Goal: Learn about a topic

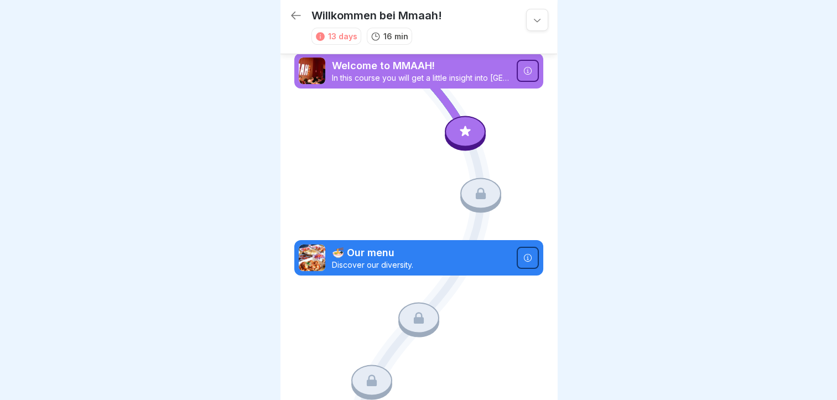
click at [328, 35] on div "13 days" at bounding box center [342, 36] width 29 height 12
click at [524, 72] on icon at bounding box center [528, 71] width 8 height 8
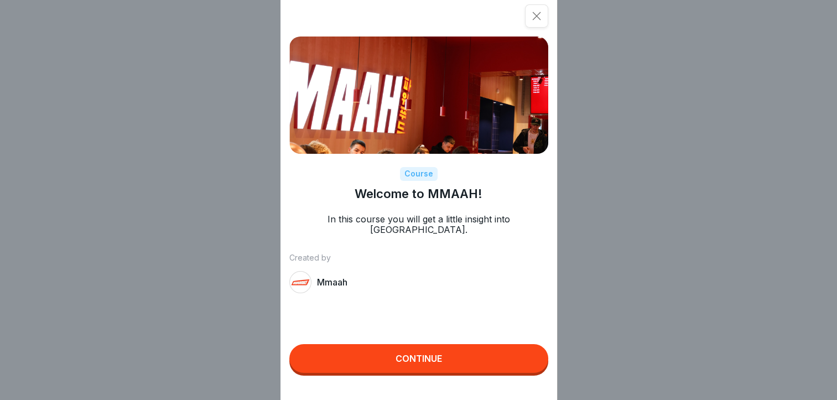
click at [622, 147] on div "Course Welcome to MMAAH! In this course you will get a little insight into [PER…" at bounding box center [418, 200] width 837 height 400
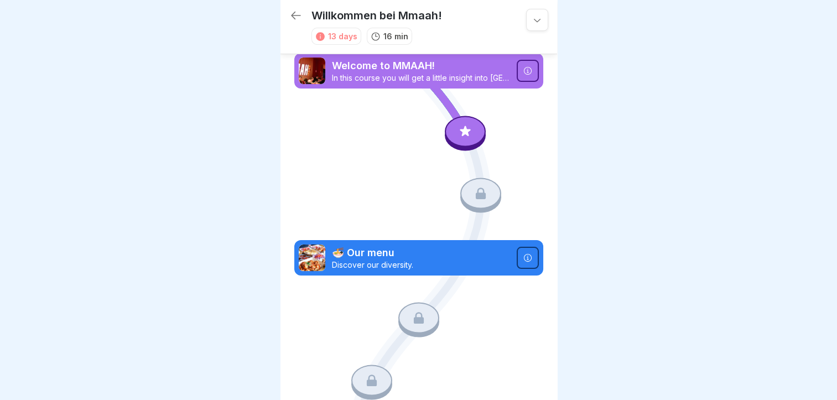
click at [532, 18] on icon at bounding box center [537, 19] width 11 height 11
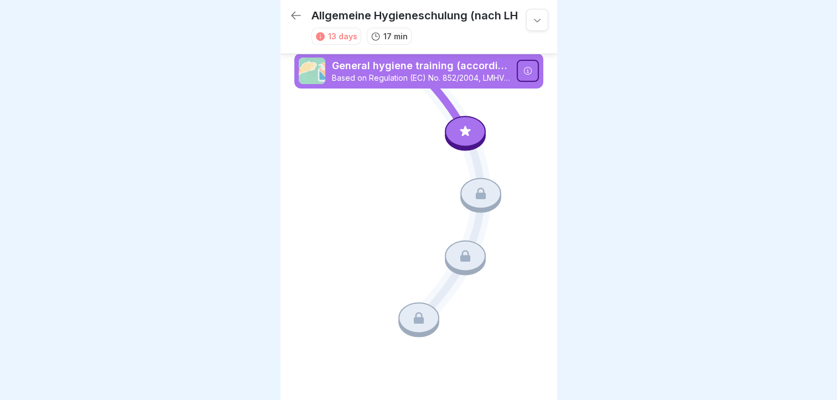
click at [524, 75] on icon at bounding box center [528, 70] width 9 height 9
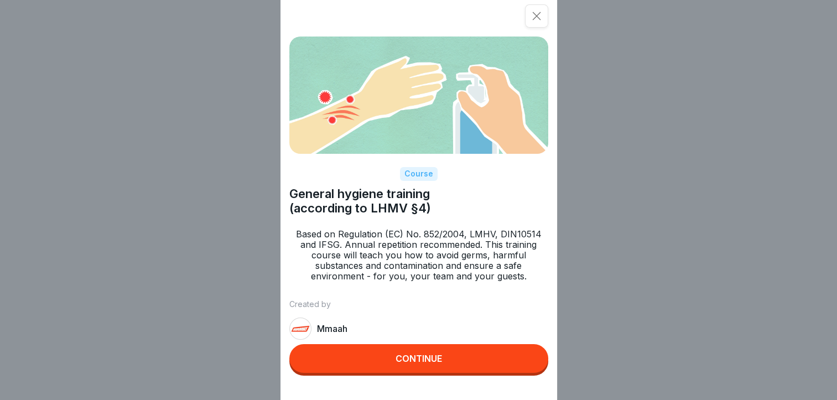
click at [539, 21] on icon at bounding box center [536, 16] width 11 height 11
